Goal: Information Seeking & Learning: Check status

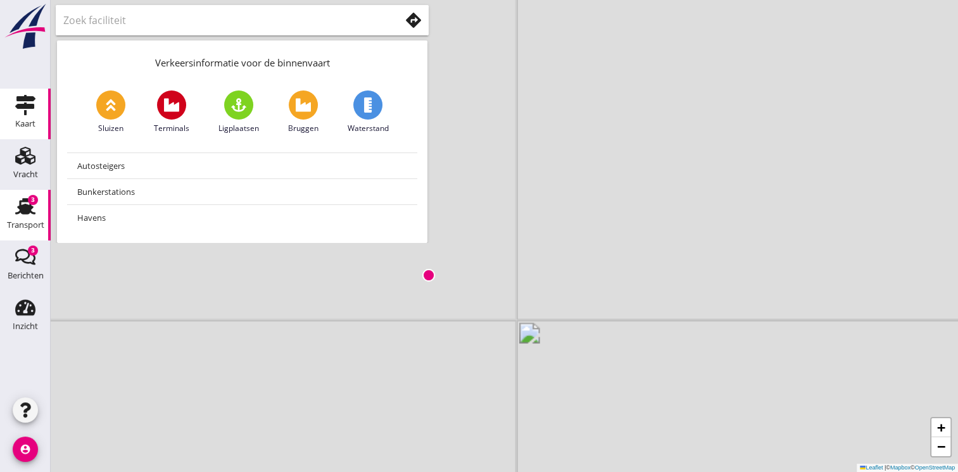
click at [0, 220] on html "No data available Inzicht Inzicht person Mijn profiel directions_boat Mijn schi…" at bounding box center [479, 236] width 958 height 472
click at [28, 213] on use at bounding box center [25, 206] width 20 height 16
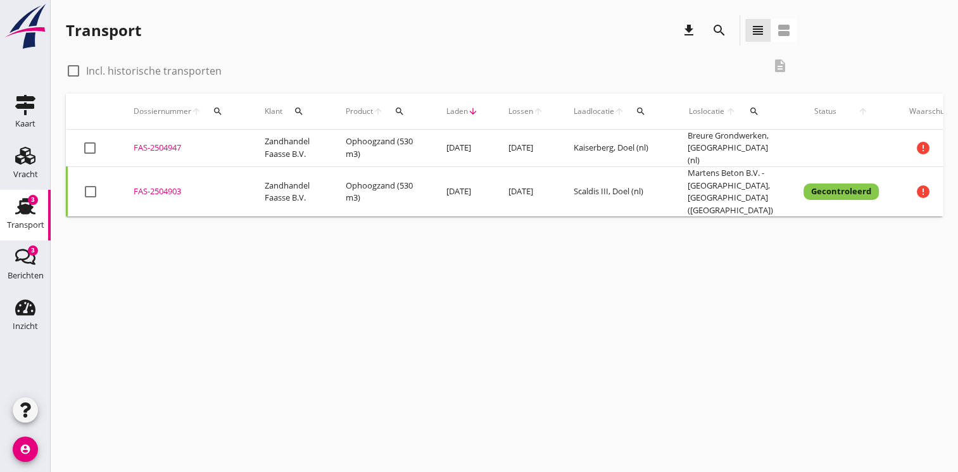
click at [68, 69] on div at bounding box center [74, 71] width 22 height 22
checkbox input "true"
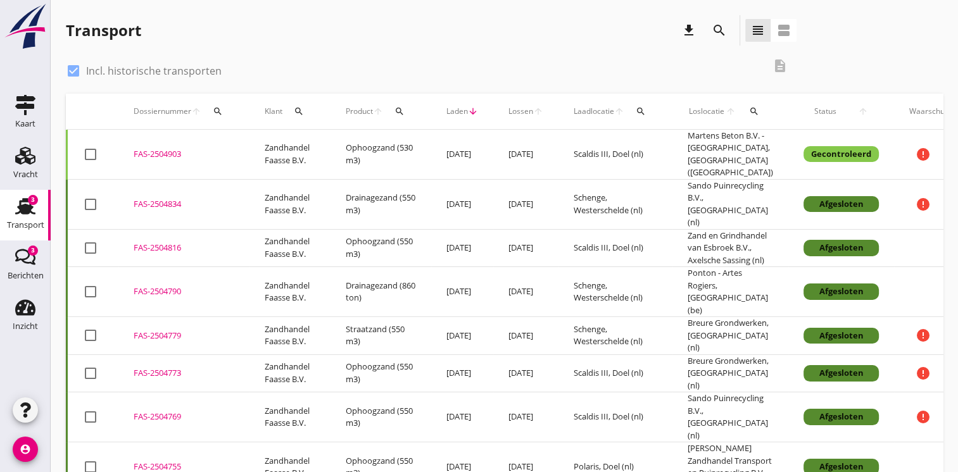
click at [662, 237] on td "Scaldis III, Doel (nl)" at bounding box center [616, 248] width 114 height 38
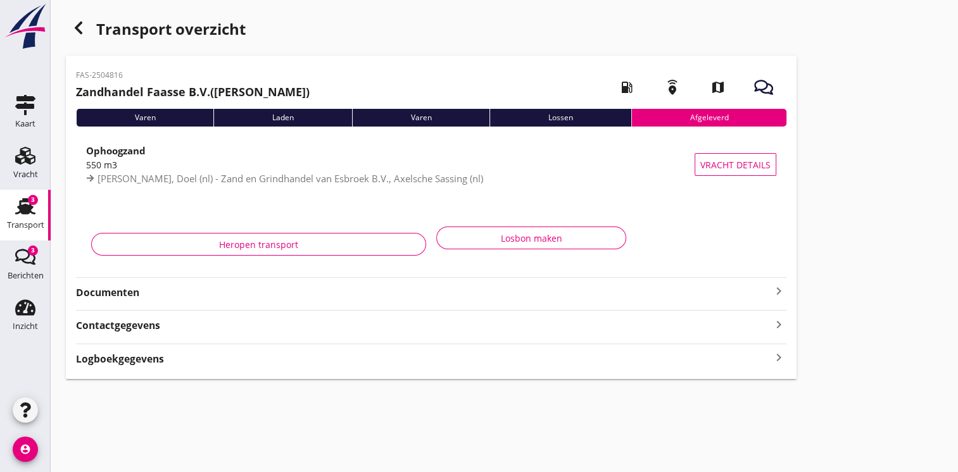
click at [657, 296] on strong "Documenten" at bounding box center [423, 293] width 695 height 15
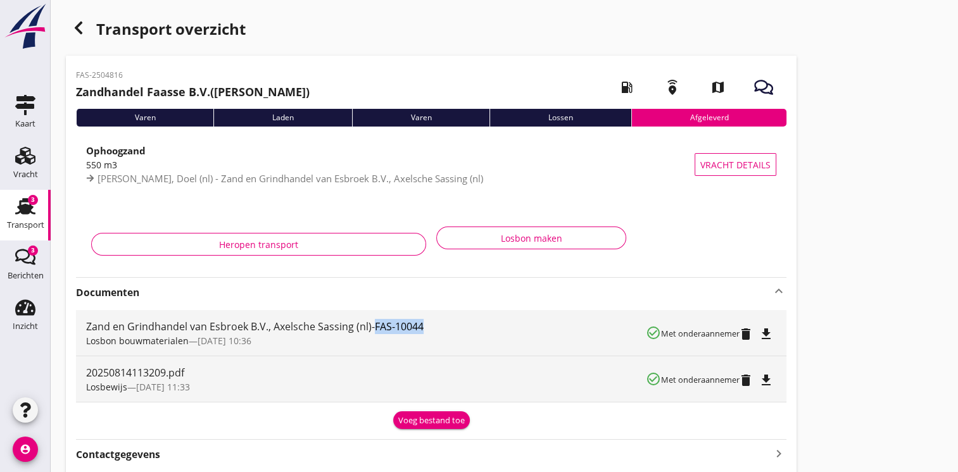
drag, startPoint x: 374, startPoint y: 329, endPoint x: 420, endPoint y: 327, distance: 45.7
click at [420, 327] on div "Zand en Grindhandel van Esbroek B.V., Axelsche Sassing (nl)-FAS-10044" at bounding box center [366, 326] width 560 height 15
copy div "FAS-10044"
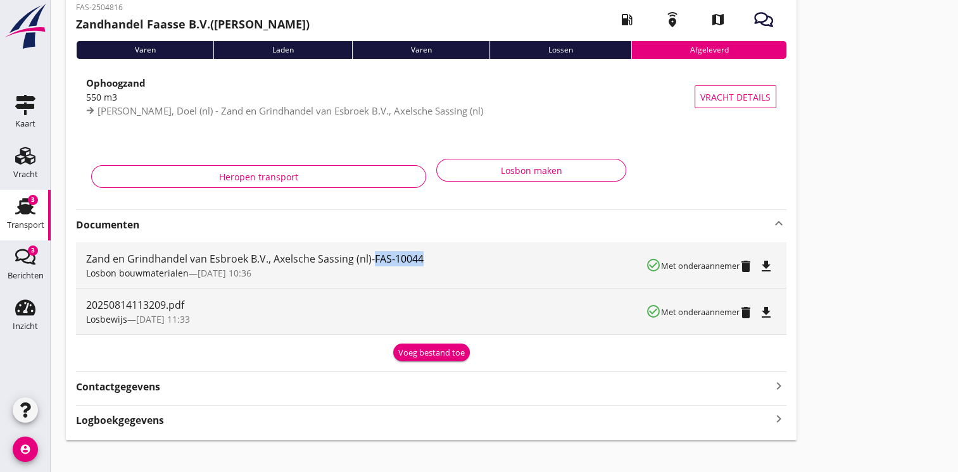
scroll to position [81, 0]
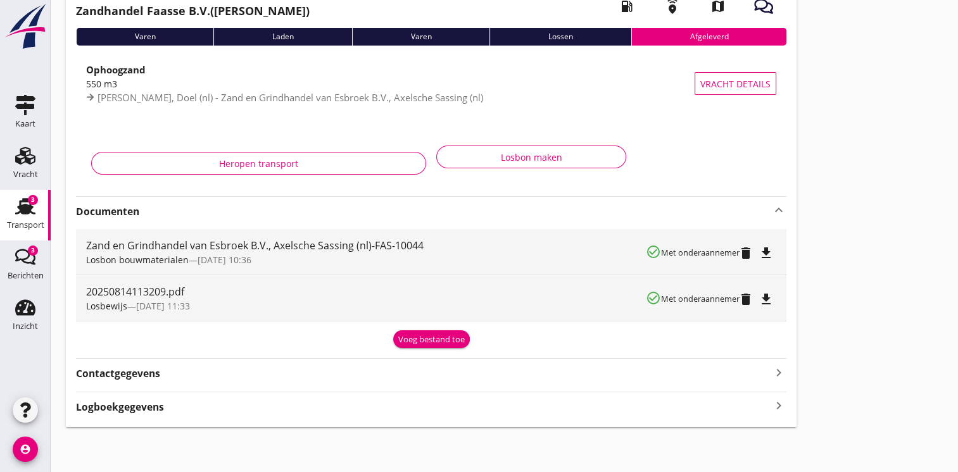
click at [780, 405] on icon "keyboard_arrow_right" at bounding box center [778, 406] width 15 height 17
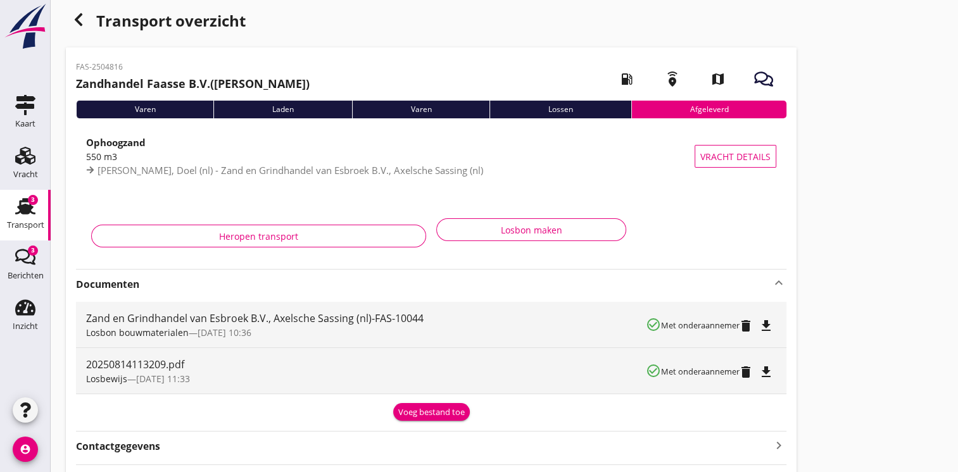
scroll to position [0, 0]
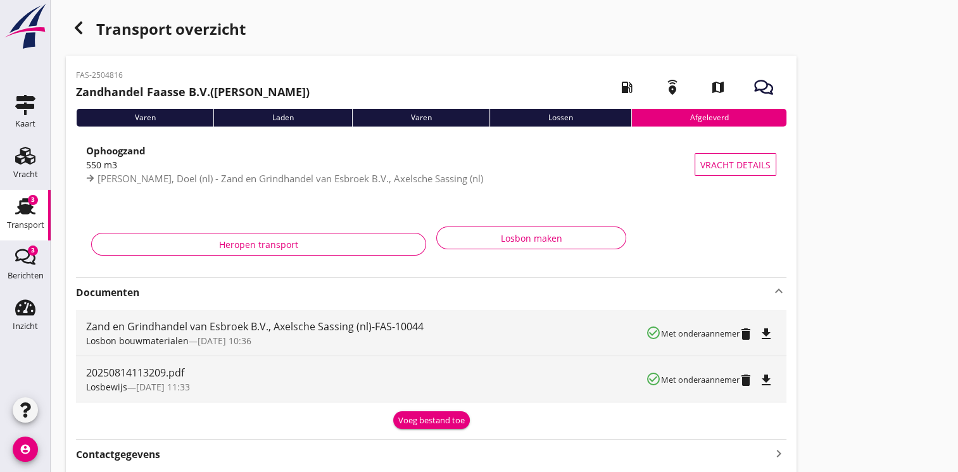
click at [84, 16] on div "button" at bounding box center [78, 27] width 25 height 25
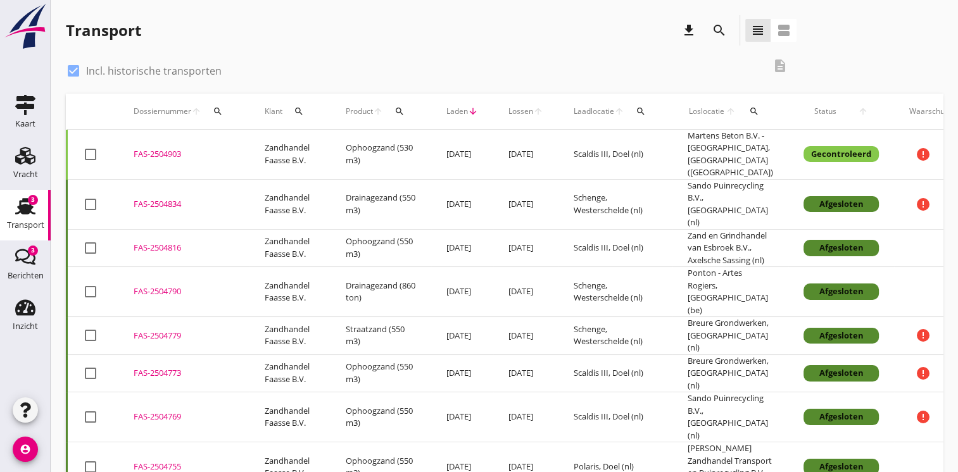
click at [817, 196] on div "Afgesloten" at bounding box center [841, 204] width 75 height 16
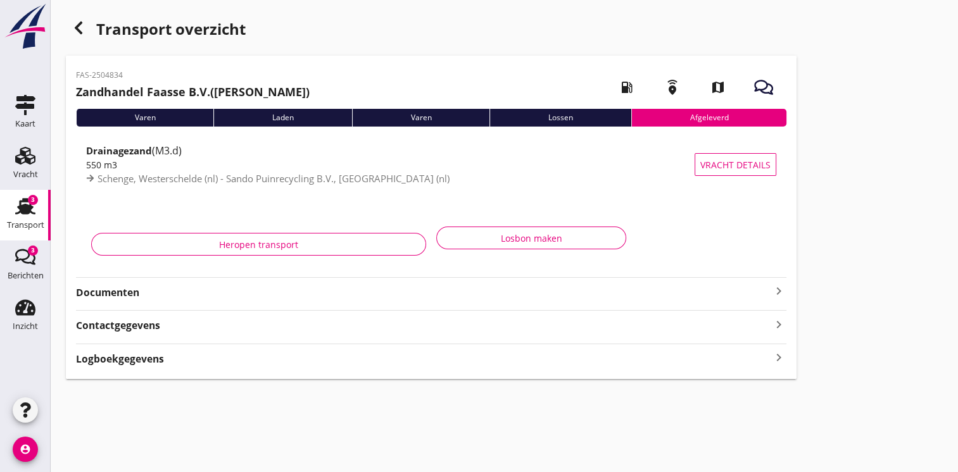
click at [427, 286] on strong "Documenten" at bounding box center [423, 293] width 695 height 15
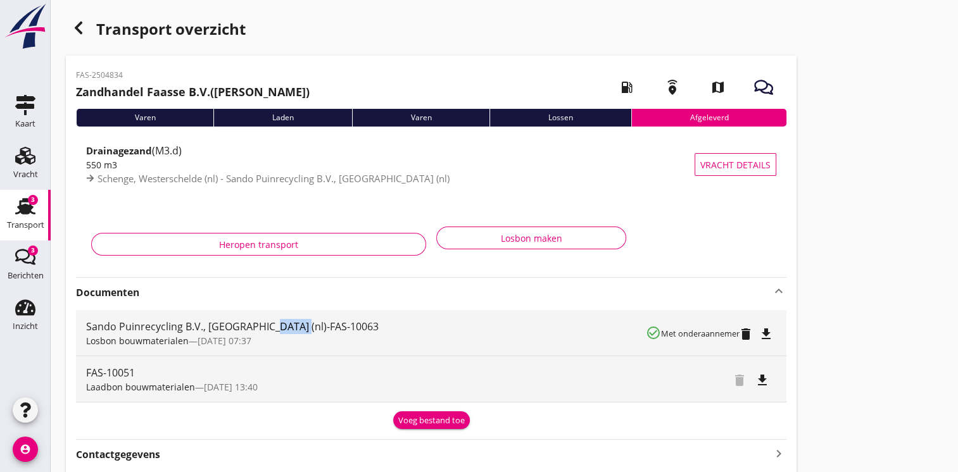
drag, startPoint x: 258, startPoint y: 326, endPoint x: 293, endPoint y: 326, distance: 34.2
click at [293, 326] on div "Sando Puinrecycling B.V., [GEOGRAPHIC_DATA] (nl)-FAS-10063" at bounding box center [366, 326] width 560 height 15
drag, startPoint x: 293, startPoint y: 326, endPoint x: 256, endPoint y: 325, distance: 36.8
click at [256, 325] on div "Sando Puinrecycling B.V., [GEOGRAPHIC_DATA] (nl)-FAS-10063" at bounding box center [366, 326] width 560 height 15
drag, startPoint x: 256, startPoint y: 325, endPoint x: 313, endPoint y: 325, distance: 57.6
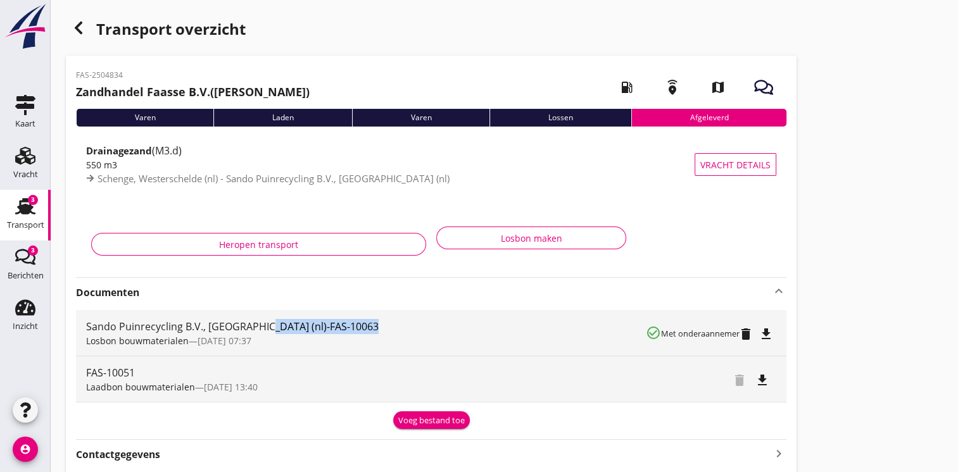
click at [313, 325] on div "Sando Puinrecycling B.V., [GEOGRAPHIC_DATA] (nl)-FAS-10063" at bounding box center [366, 326] width 560 height 15
copy div "FAS-10063"
click at [84, 29] on icon "button" at bounding box center [78, 27] width 15 height 15
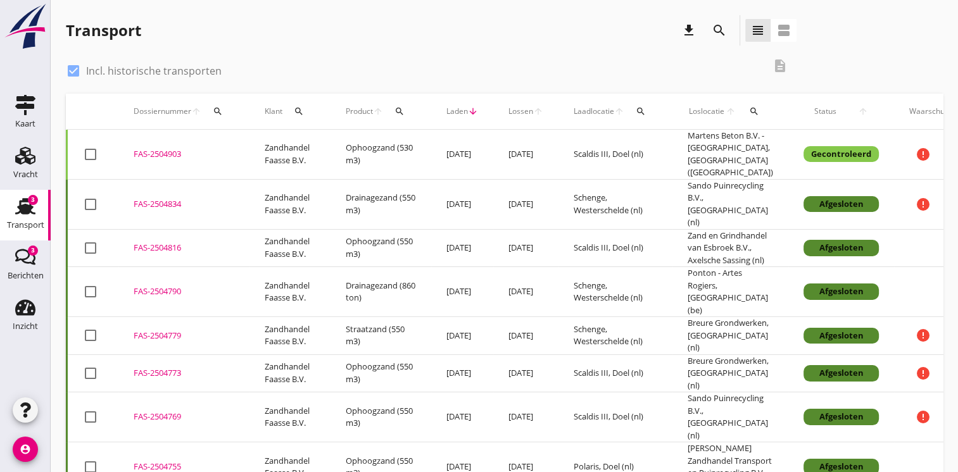
click at [408, 179] on td "Drainagezand (550 m3)" at bounding box center [381, 204] width 101 height 50
click at [408, 176] on div "cancel You are impersonating another user. Transport download search view_headl…" at bounding box center [505, 297] width 908 height 595
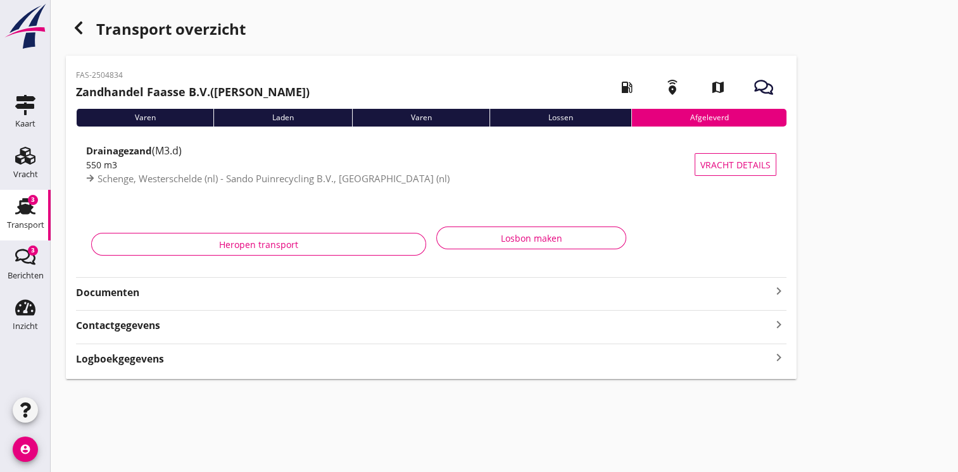
click at [779, 356] on icon "keyboard_arrow_right" at bounding box center [778, 358] width 15 height 17
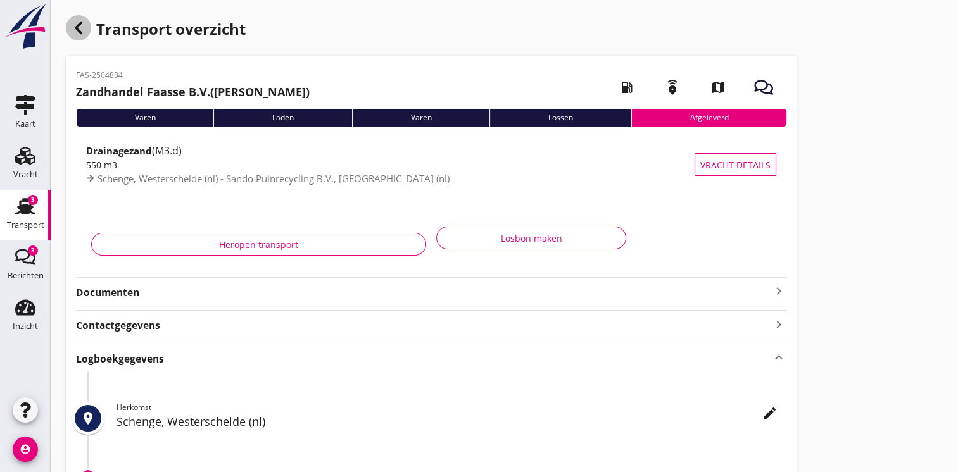
click at [85, 23] on icon "button" at bounding box center [78, 27] width 15 height 15
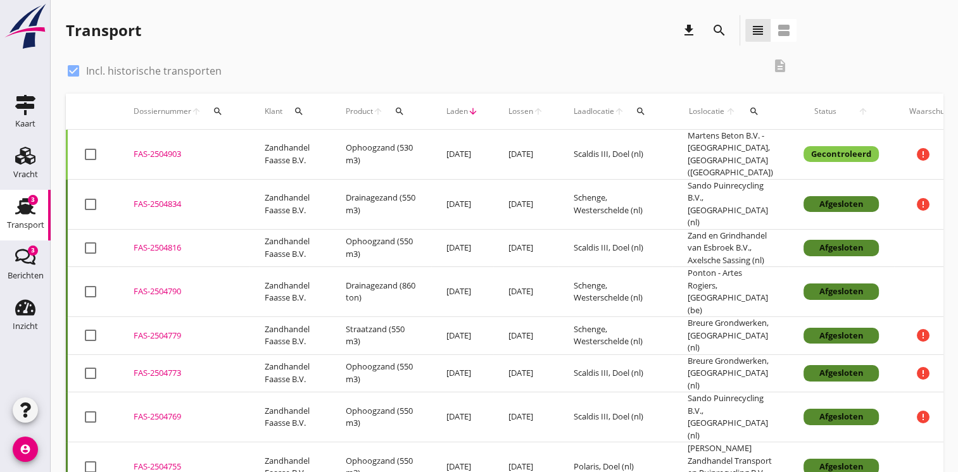
click at [512, 149] on td "[DATE]" at bounding box center [525, 155] width 65 height 50
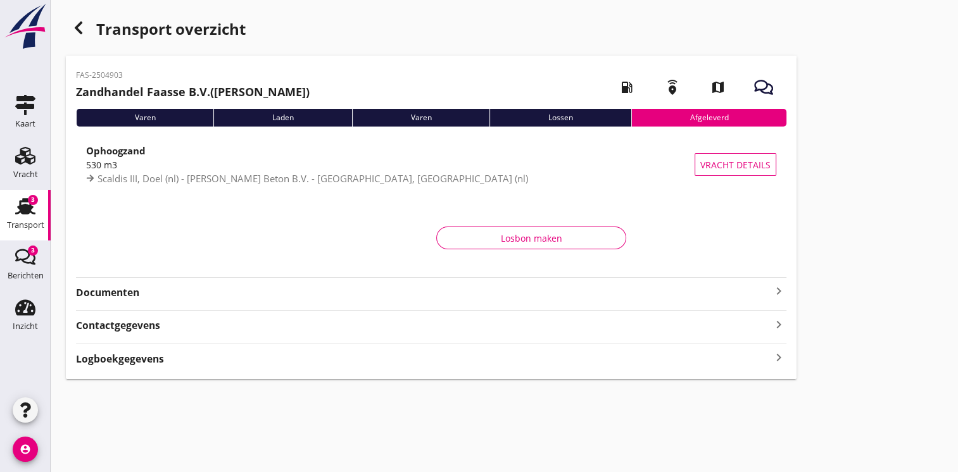
click at [670, 295] on strong "Documenten" at bounding box center [423, 293] width 695 height 15
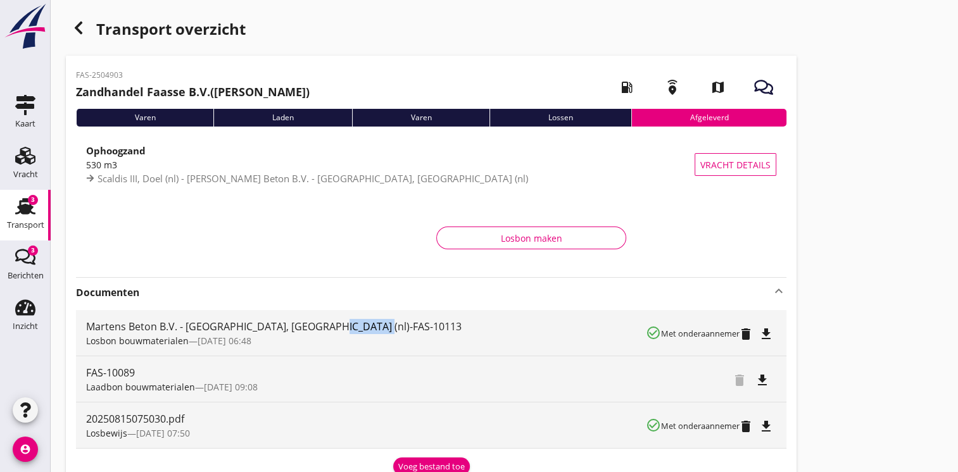
drag, startPoint x: 319, startPoint y: 326, endPoint x: 367, endPoint y: 331, distance: 47.7
click at [367, 331] on div "Martens Beton B.V. - [GEOGRAPHIC_DATA], [GEOGRAPHIC_DATA] (nl)-FAS-10113" at bounding box center [366, 326] width 560 height 15
copy div "FAS-10113"
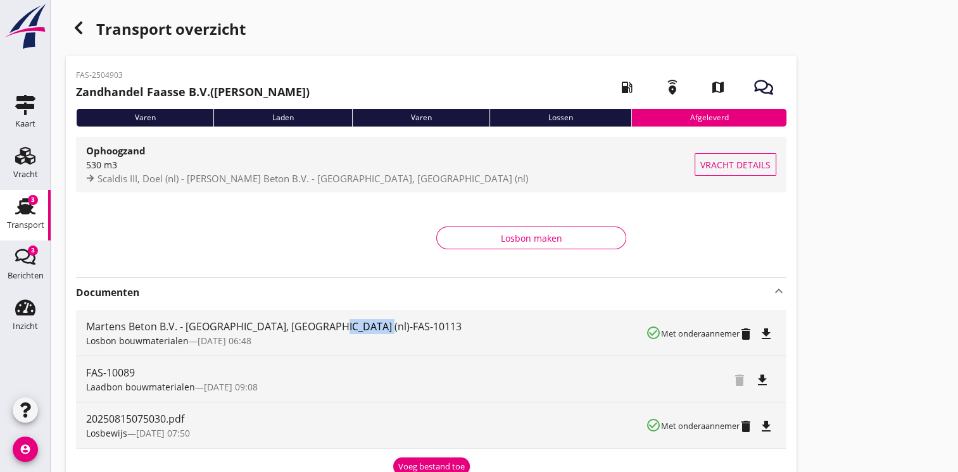
click at [737, 168] on span "Vracht details" at bounding box center [735, 164] width 70 height 13
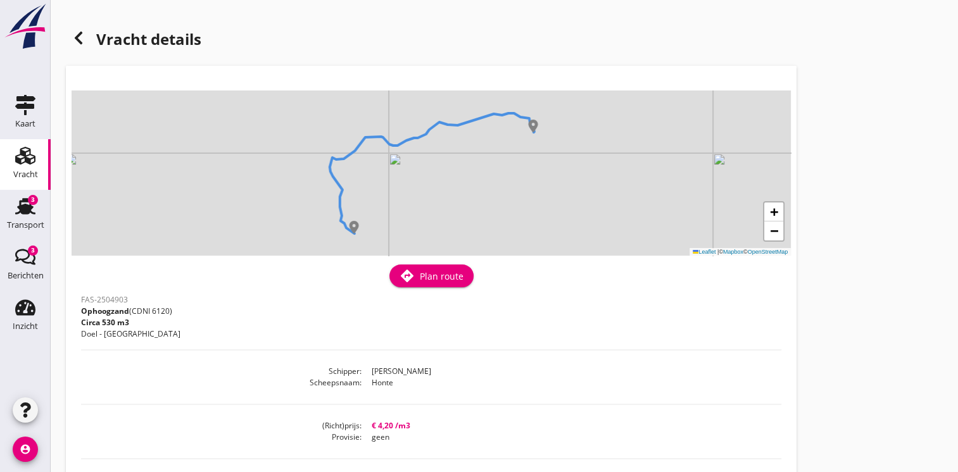
click at [81, 36] on icon at bounding box center [78, 37] width 15 height 15
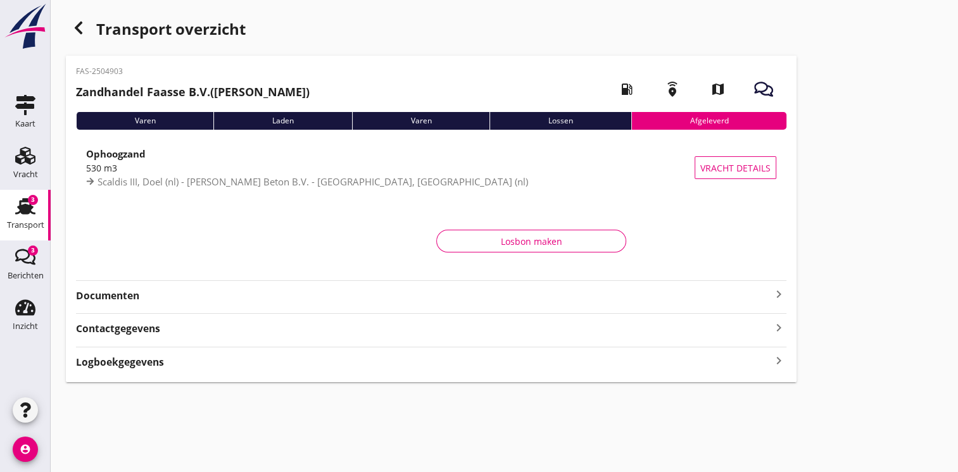
click at [77, 28] on use "button" at bounding box center [79, 28] width 8 height 13
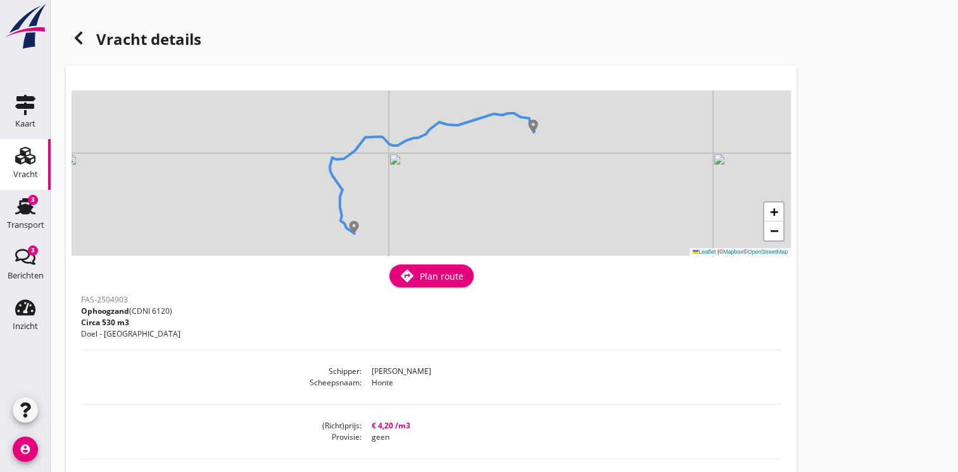
click at [84, 37] on icon at bounding box center [78, 37] width 15 height 15
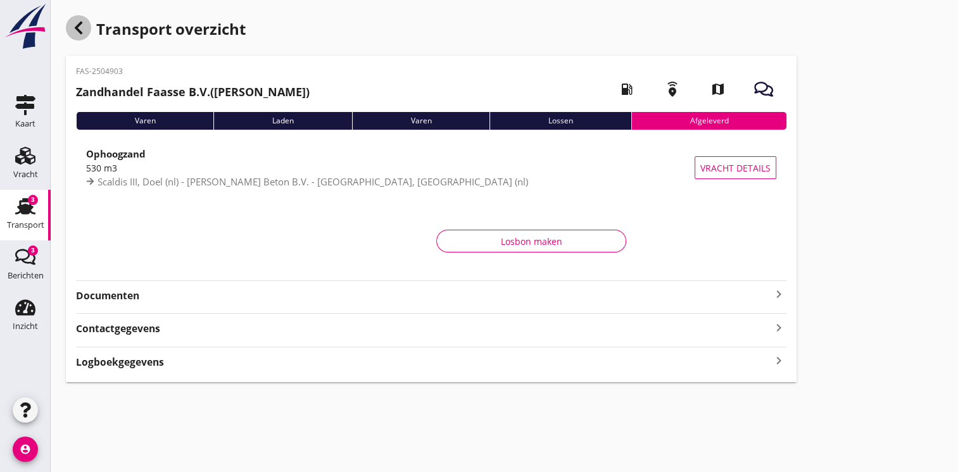
click at [78, 32] on icon "button" at bounding box center [78, 27] width 15 height 15
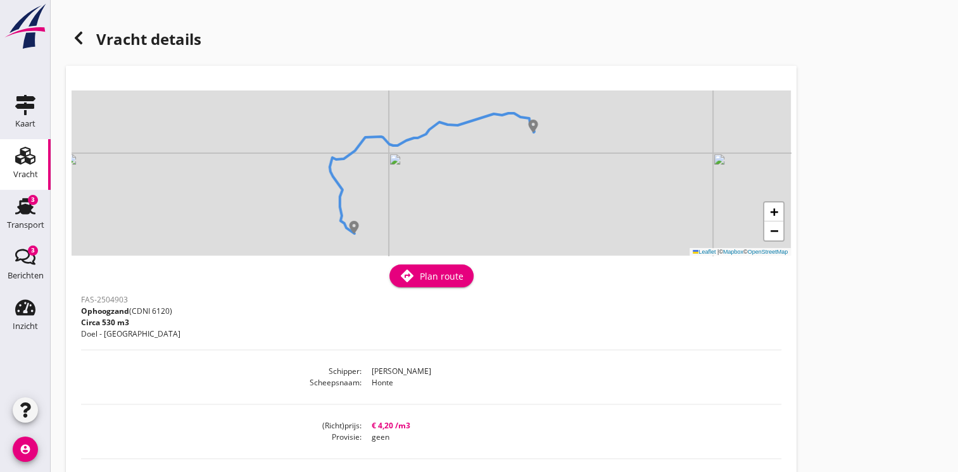
click at [29, 168] on div "Vracht" at bounding box center [25, 175] width 25 height 18
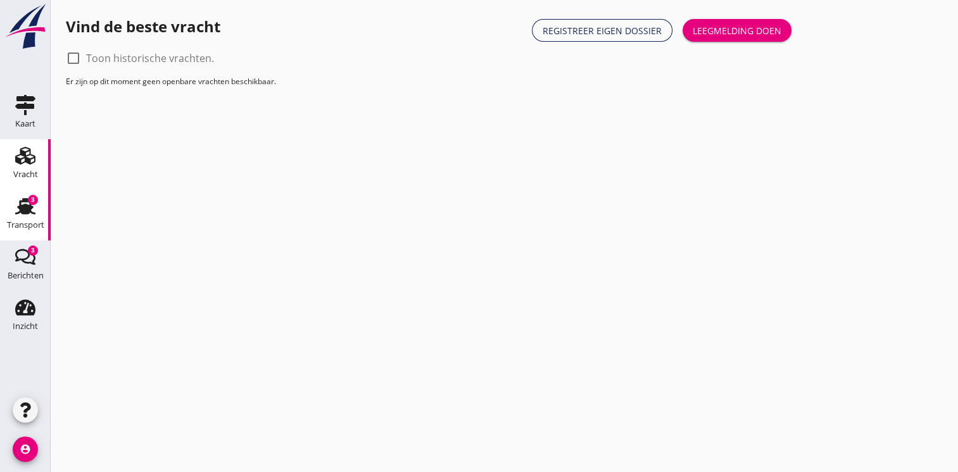
click at [39, 204] on div "Transport" at bounding box center [25, 206] width 30 height 20
